Goal: Transaction & Acquisition: Subscribe to service/newsletter

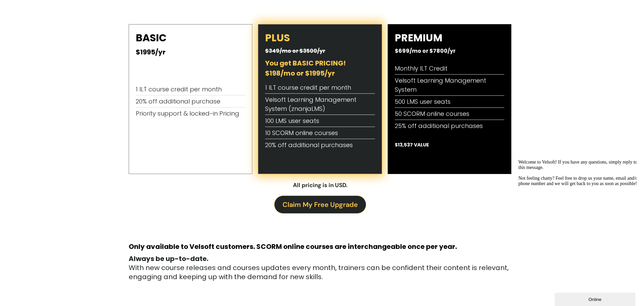
scroll to position [336, 0]
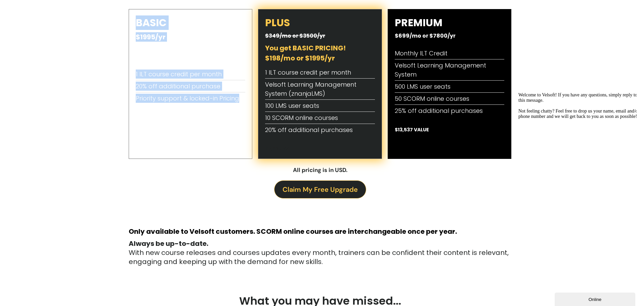
drag, startPoint x: 136, startPoint y: 23, endPoint x: 238, endPoint y: 96, distance: 126.0
click at [238, 96] on div "BASIC $1995/yr 1 ILT course credit per month 20% off additional purchase Priori…" at bounding box center [191, 84] width 124 height 150
click at [167, 87] on li "20% off additional purchase" at bounding box center [191, 86] width 110 height 12
drag, startPoint x: 135, startPoint y: 72, endPoint x: 231, endPoint y: 95, distance: 98.6
click at [241, 97] on div "BASIC $1995/yr 1 ILT course credit per month 20% off additional purchase Priori…" at bounding box center [191, 84] width 124 height 150
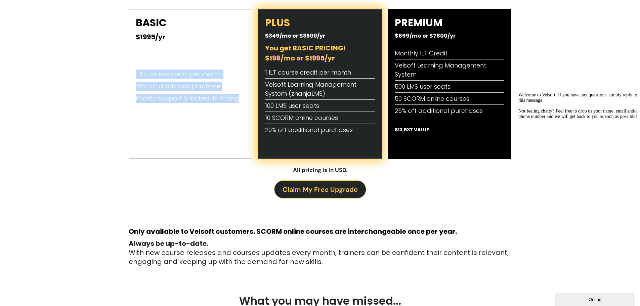
copy ul "1 ILT course credit per month 20% off additional purchase Priority support & lo…"
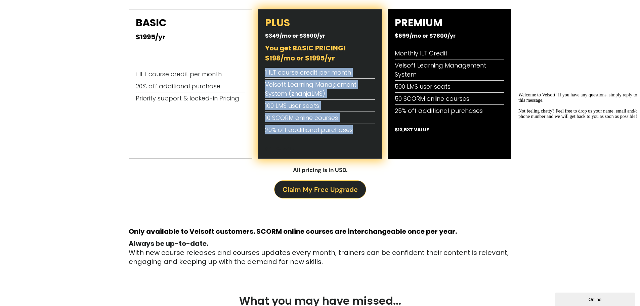
drag, startPoint x: 265, startPoint y: 72, endPoint x: 353, endPoint y: 131, distance: 106.1
click at [353, 131] on ul "1 ILT course credit per month Velsoft Learning Management System (znanjaLMS) 10…" at bounding box center [320, 101] width 110 height 69
copy ul "1 ILT course credit per month Velsoft Learning Management System (znanjaLMS) 10…"
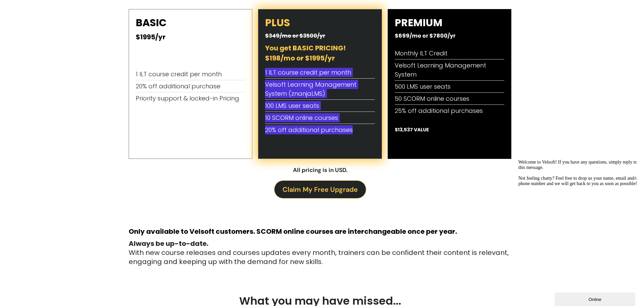
drag, startPoint x: 577, startPoint y: 299, endPoint x: 612, endPoint y: 437, distance: 142.3
click at [577, 299] on div "Online" at bounding box center [595, 299] width 71 height 5
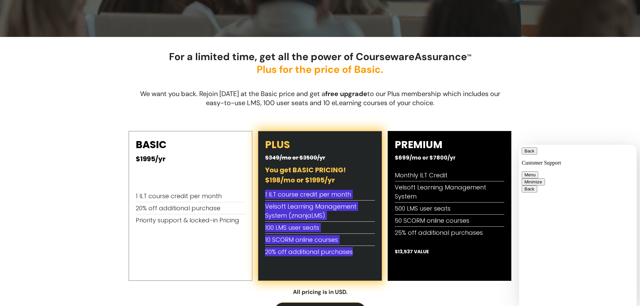
scroll to position [202, 0]
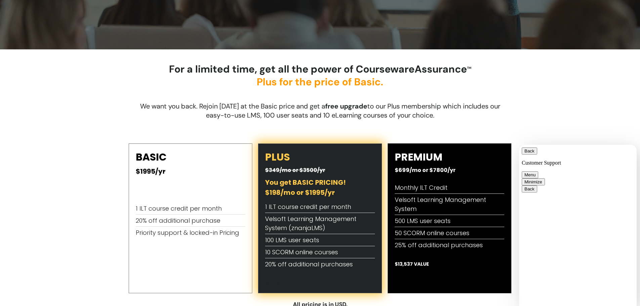
click at [71, 124] on div "For a limited time, get all the power of CoursewareAssurance TM Plus for the pr…" at bounding box center [320, 87] width 640 height 77
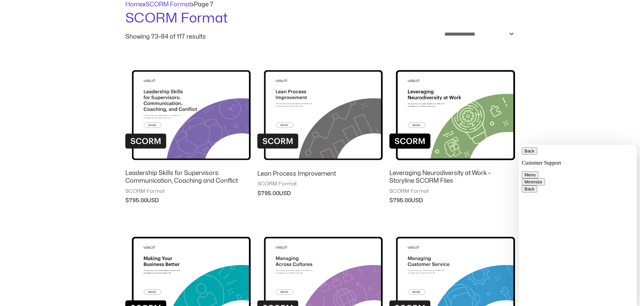
scroll to position [73, 0]
